Goal: Task Accomplishment & Management: Complete application form

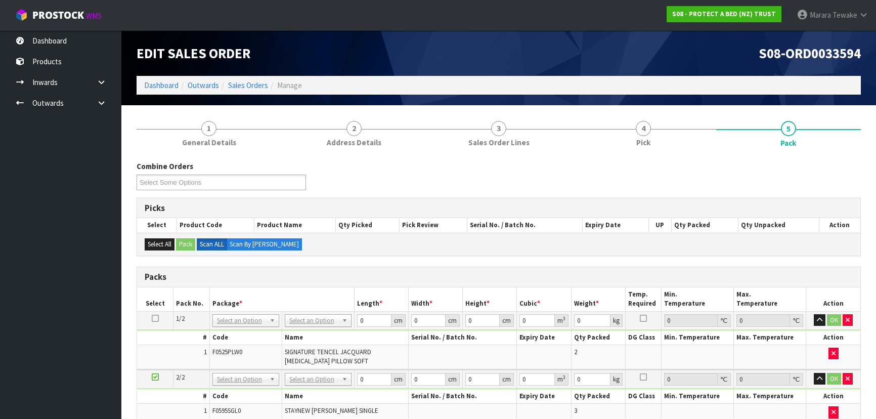
scroll to position [82, 0]
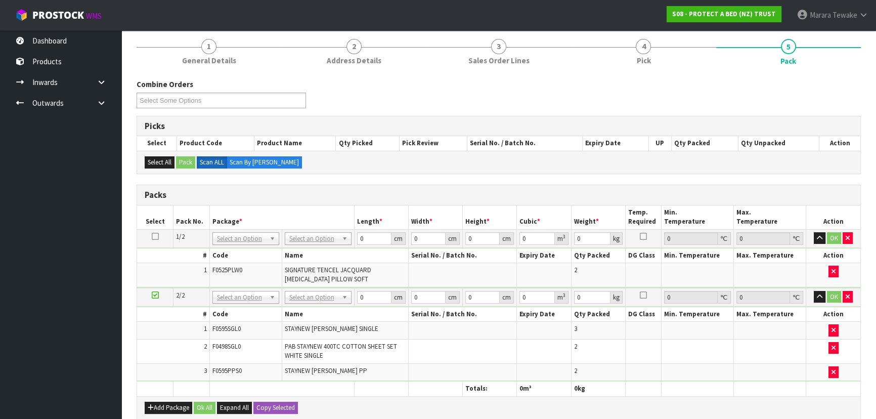
drag, startPoint x: 312, startPoint y: 225, endPoint x: 319, endPoint y: 239, distance: 16.1
click at [313, 225] on th "Package *" at bounding box center [281, 217] width 145 height 24
click at [318, 248] on th "Name" at bounding box center [345, 255] width 126 height 15
drag, startPoint x: 376, startPoint y: 231, endPoint x: 344, endPoint y: 217, distance: 35.3
click at [334, 224] on table "Select Pack No. Package * Length * Width * Height * Cubic * Weight * Temp. Requ…" at bounding box center [498, 300] width 723 height 191
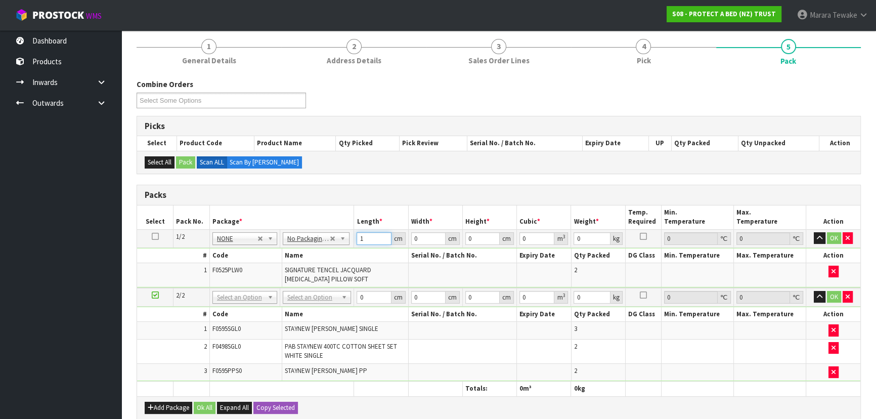
type input "1"
type input "0.000001"
type input "1"
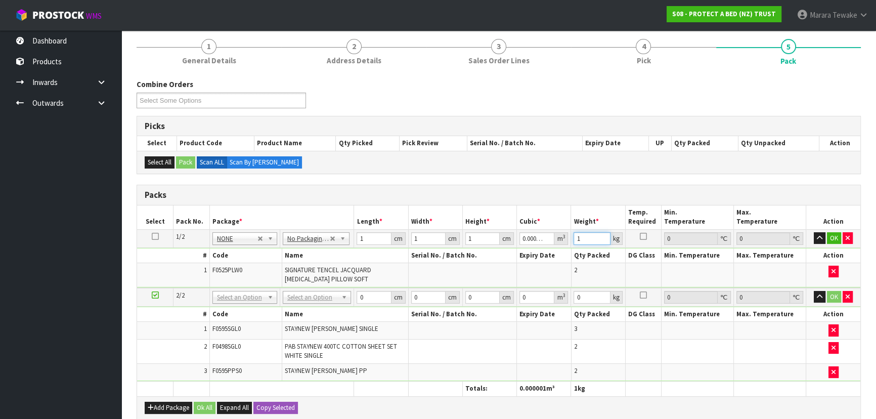
type input "1"
click at [156, 237] on icon at bounding box center [155, 236] width 7 height 1
click at [282, 407] on button "Copy Selected" at bounding box center [275, 408] width 45 height 12
click at [282, 407] on button "Confirm Copy Selected" at bounding box center [286, 408] width 67 height 12
type input "1"
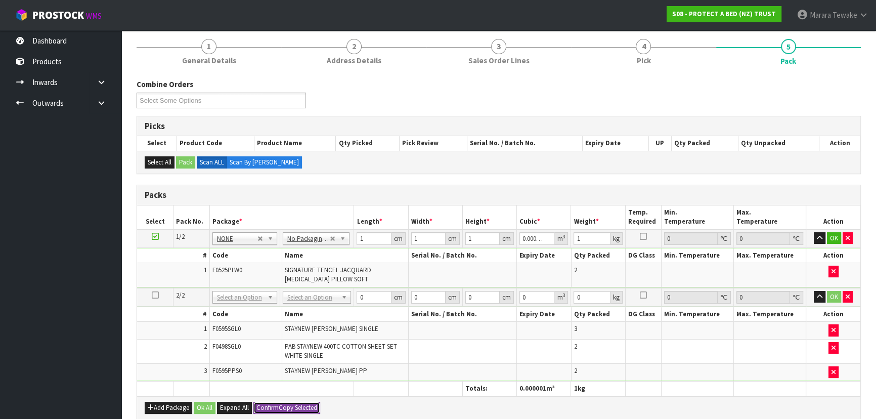
type input "1"
type input "0.000001"
type input "1"
type input "2"
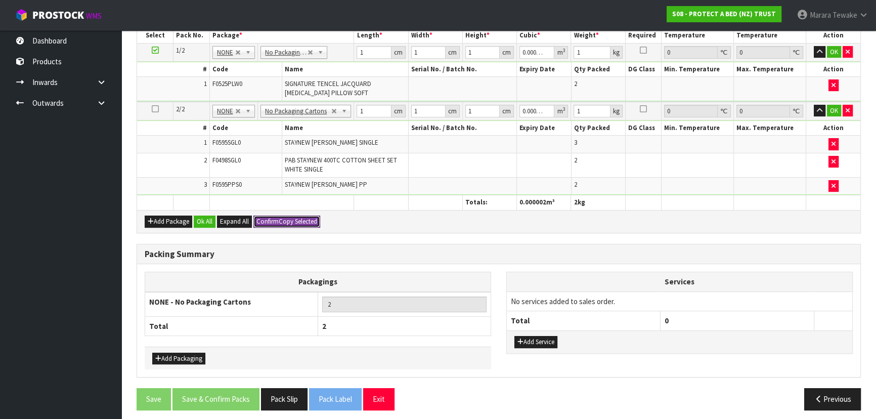
scroll to position [271, 0]
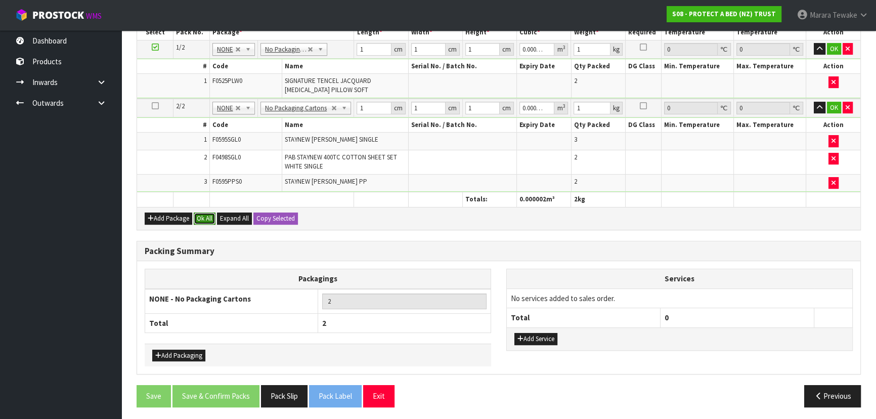
click at [202, 219] on button "Ok All" at bounding box center [205, 218] width 22 height 12
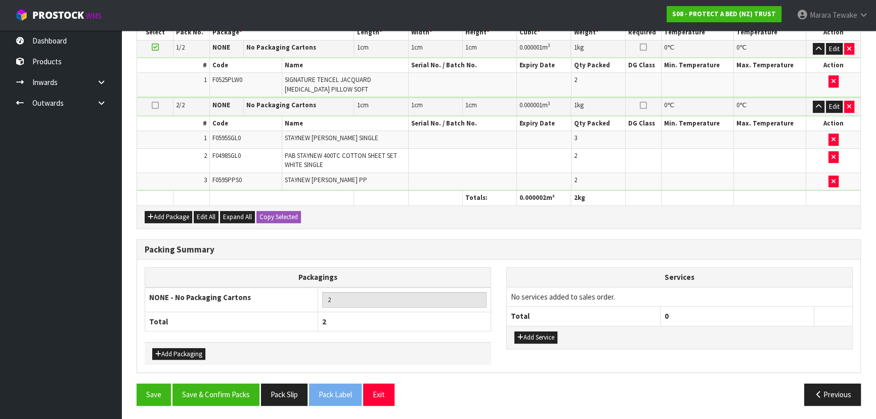
scroll to position [270, 0]
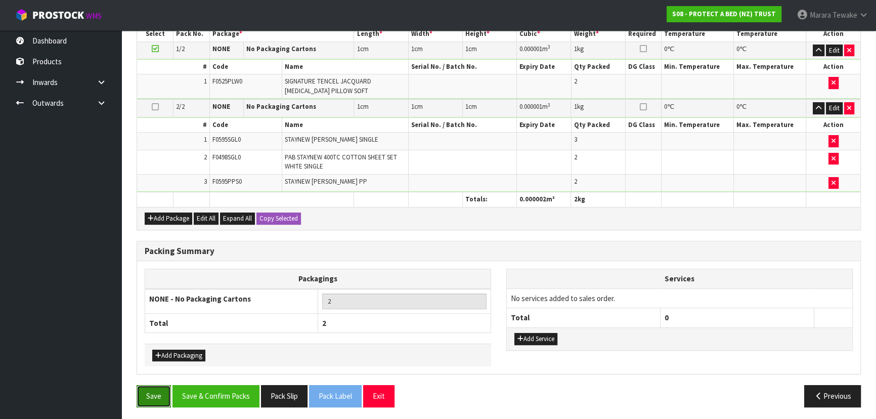
click at [152, 391] on button "Save" at bounding box center [154, 396] width 34 height 22
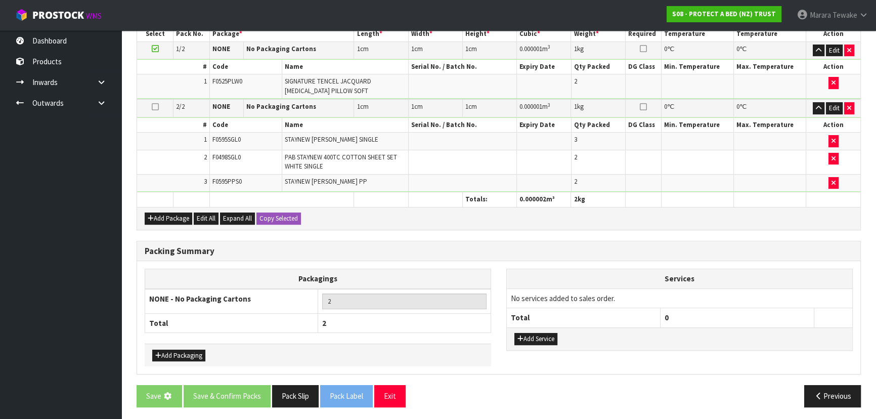
scroll to position [0, 0]
